Goal: Task Accomplishment & Management: Use online tool/utility

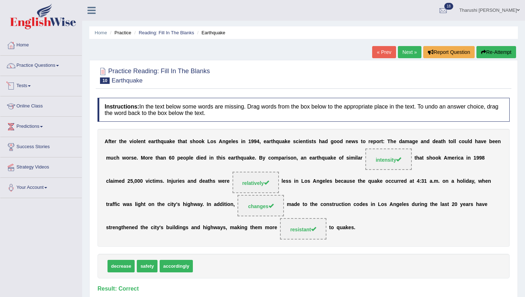
click at [36, 61] on link "Practice Questions" at bounding box center [40, 65] width 81 height 18
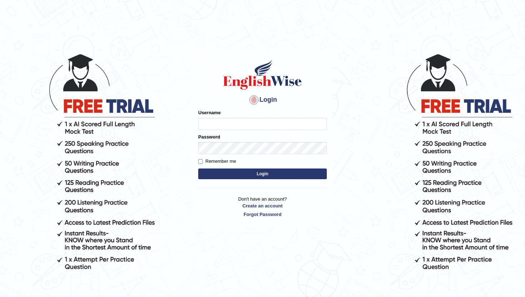
type input "TharushiKodi"
click at [272, 178] on button "Login" at bounding box center [262, 174] width 129 height 11
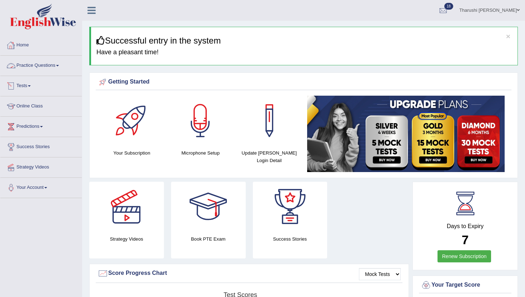
click at [28, 70] on link "Practice Questions" at bounding box center [40, 65] width 81 height 18
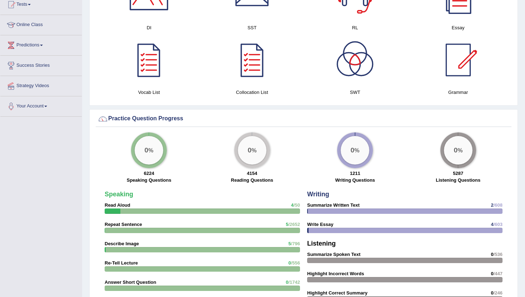
scroll to position [431, 0]
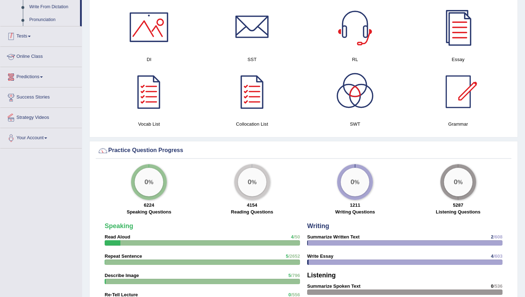
click at [29, 44] on link "Tests" at bounding box center [40, 35] width 81 height 18
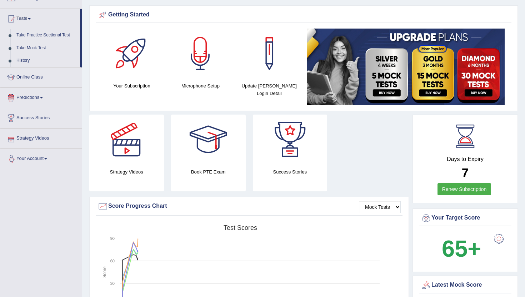
scroll to position [62, 0]
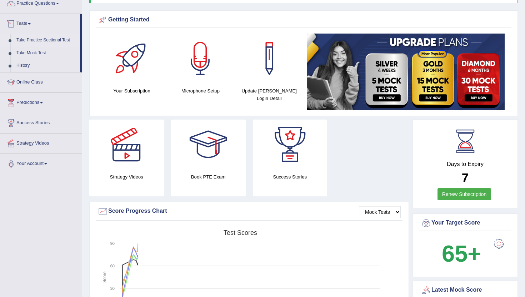
click at [40, 40] on link "Take Practice Sectional Test" at bounding box center [46, 40] width 67 height 13
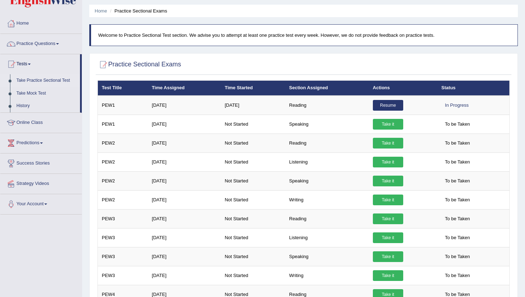
scroll to position [27, 0]
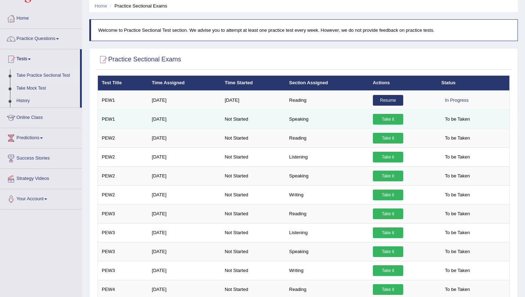
click at [394, 122] on link "Take it" at bounding box center [388, 119] width 30 height 11
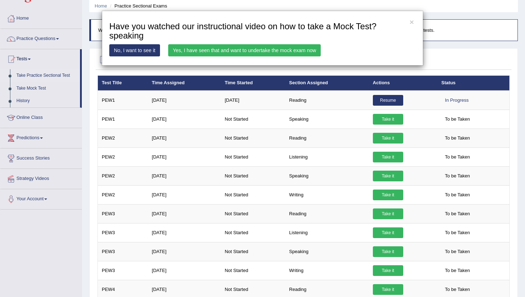
click at [191, 51] on link "Yes, I have seen that and want to undertake the mock exam now" at bounding box center [244, 50] width 153 height 12
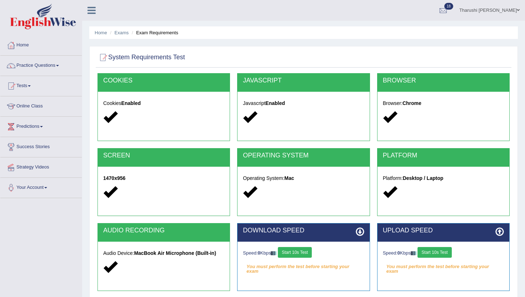
scroll to position [78, 0]
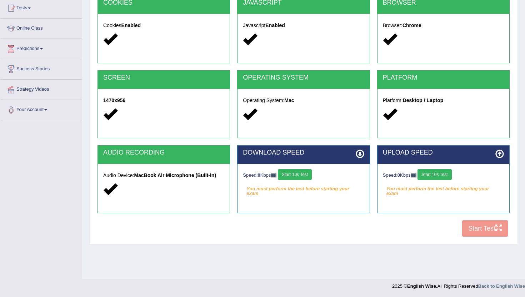
click at [302, 173] on button "Start 10s Test" at bounding box center [295, 174] width 34 height 11
click at [444, 175] on button "Start 10s Test" at bounding box center [435, 174] width 34 height 11
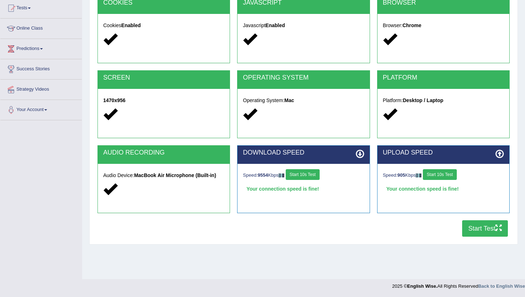
click at [482, 233] on button "Start Test" at bounding box center [485, 228] width 46 height 16
